Goal: Transaction & Acquisition: Purchase product/service

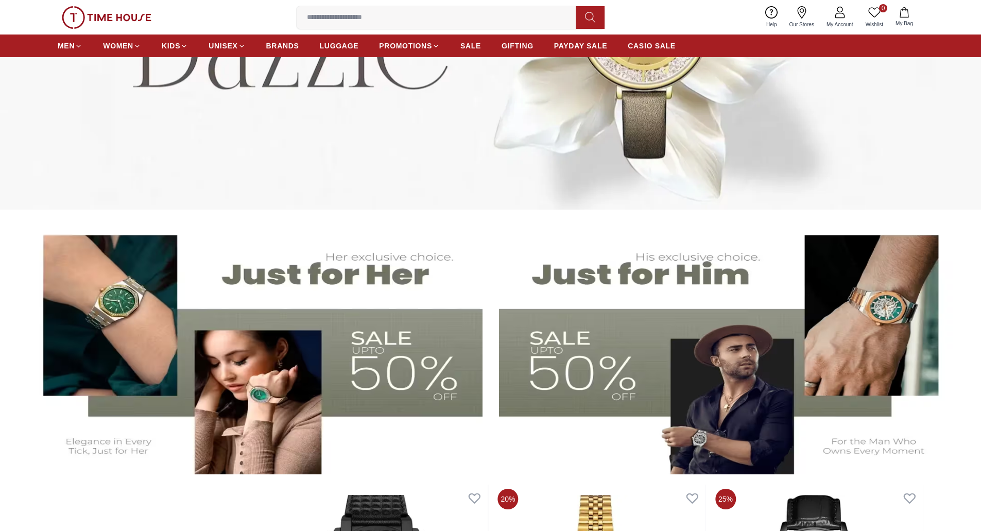
scroll to position [247, 0]
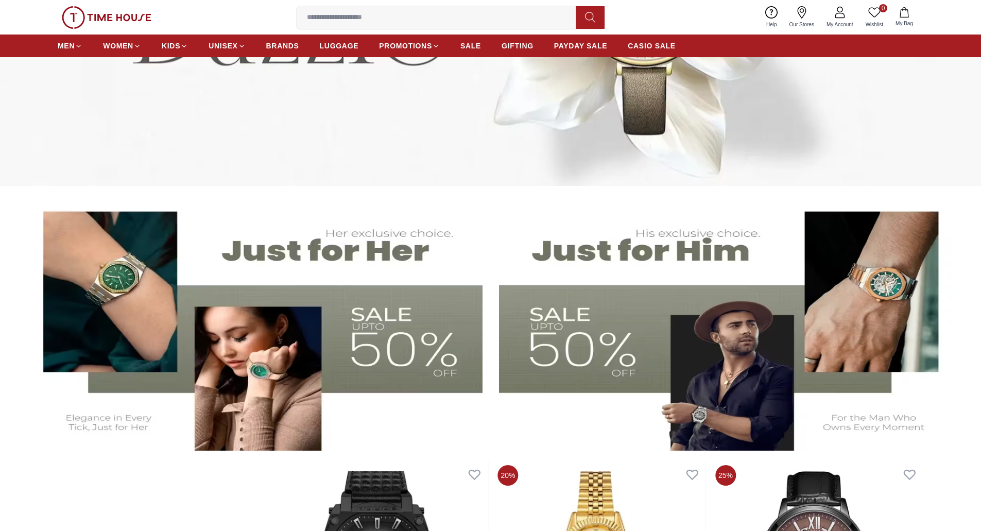
click at [364, 282] on img at bounding box center [254, 323] width 458 height 254
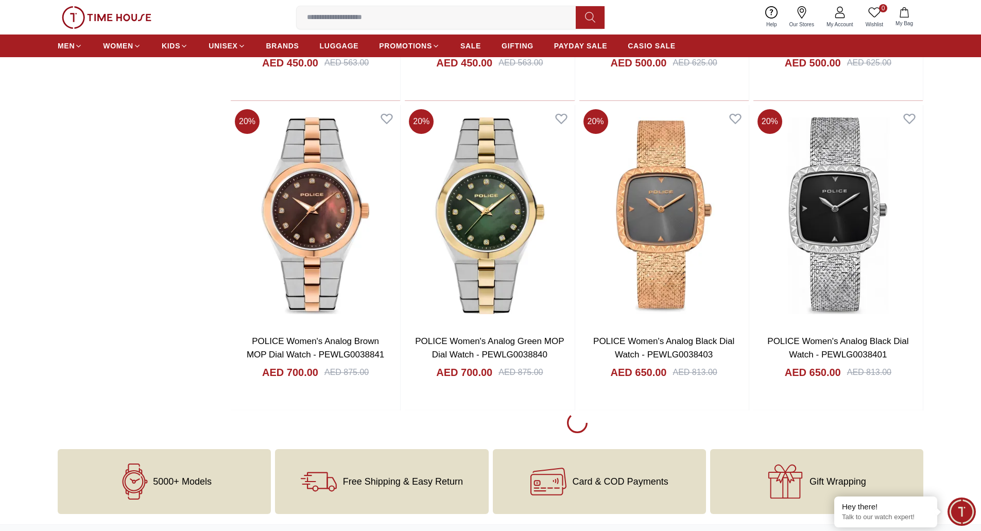
scroll to position [654, 0]
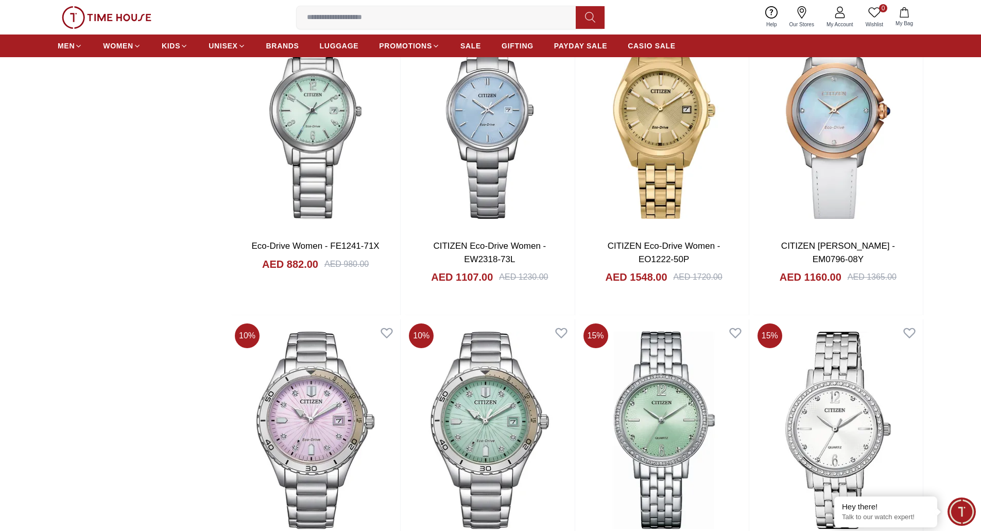
scroll to position [4173, 0]
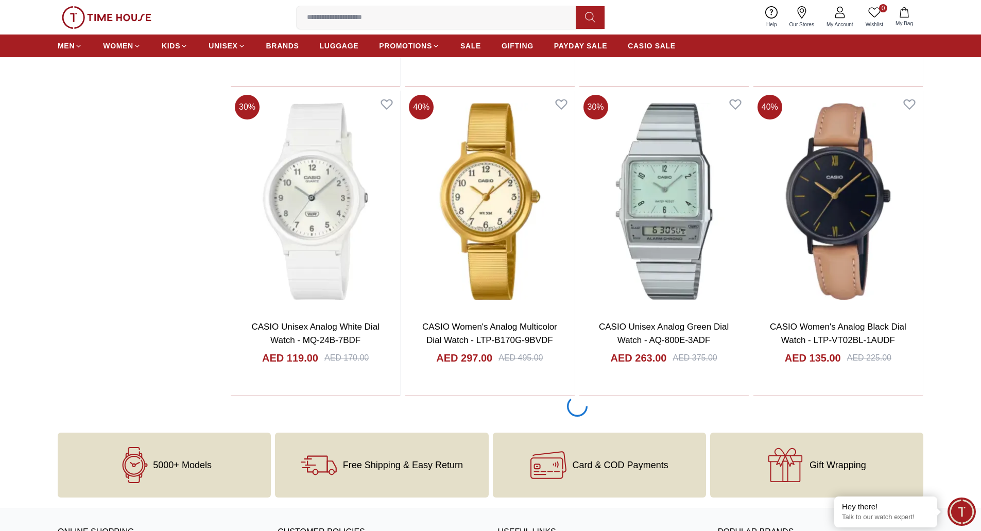
scroll to position [5952, 0]
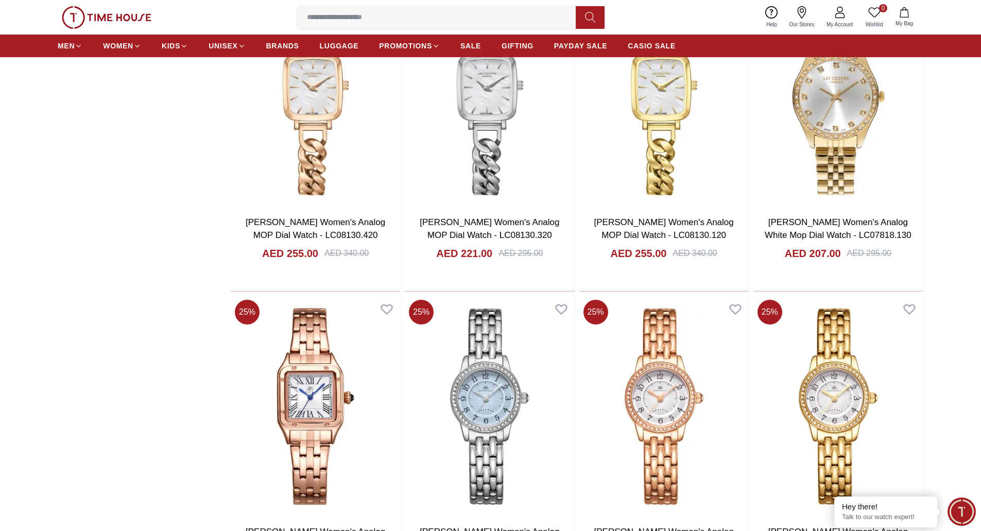
scroll to position [7406, 0]
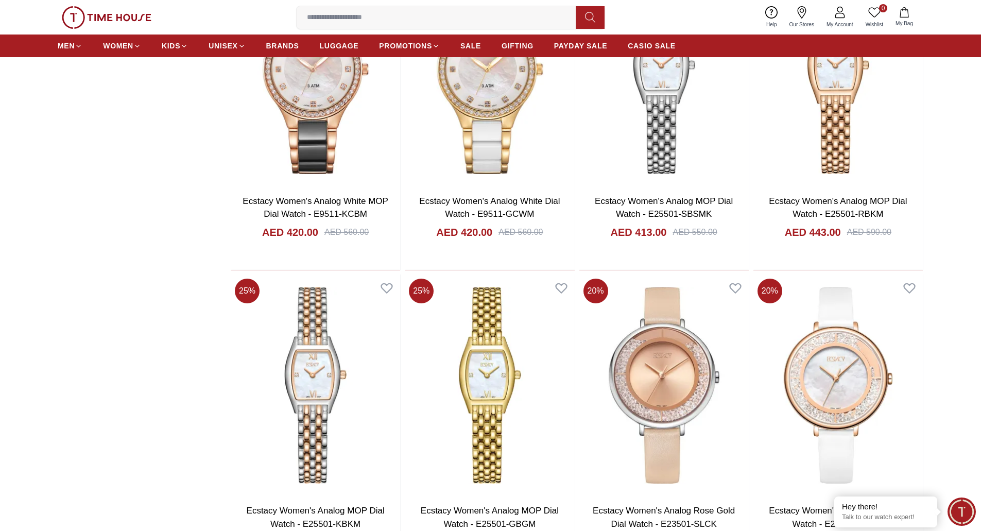
scroll to position [9203, 0]
